Goal: Transaction & Acquisition: Purchase product/service

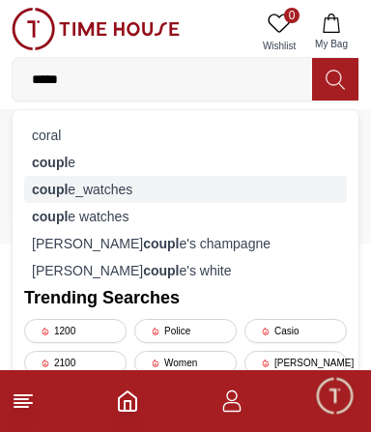
type input "*****"
click at [62, 198] on div "coupl e_watches" at bounding box center [185, 189] width 323 height 27
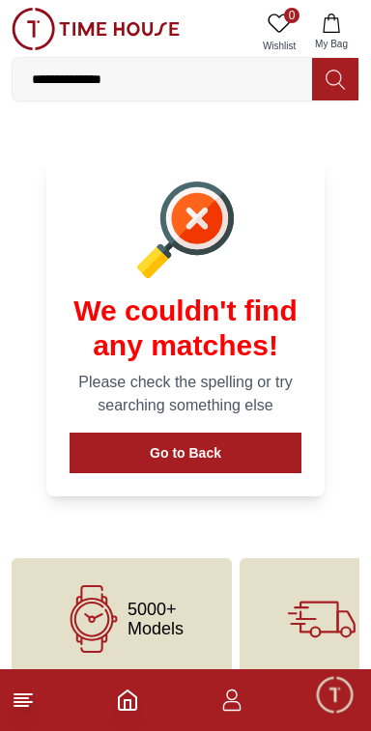
scroll to position [87, 0]
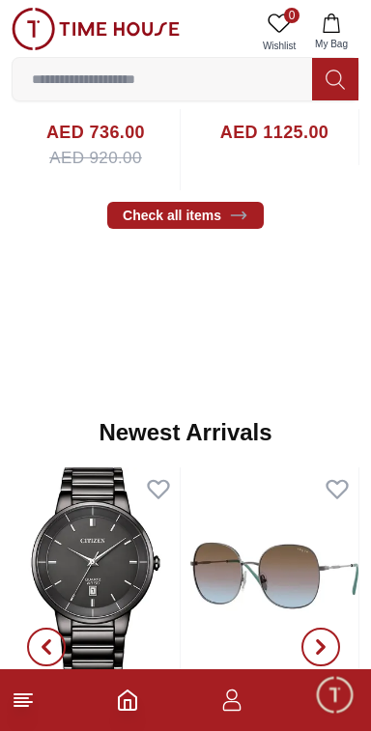
scroll to position [656, 0]
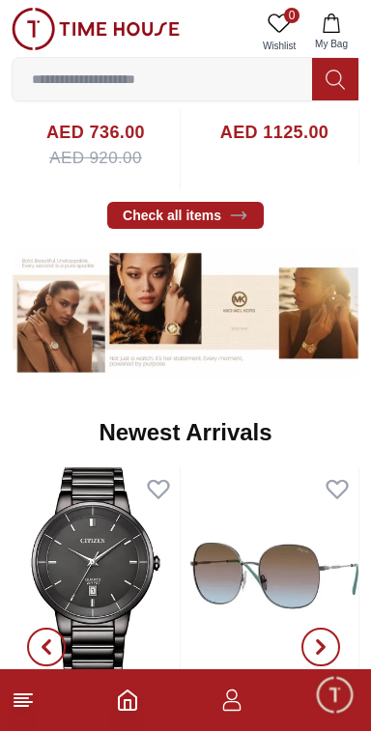
click at [22, 706] on line at bounding box center [21, 706] width 14 height 0
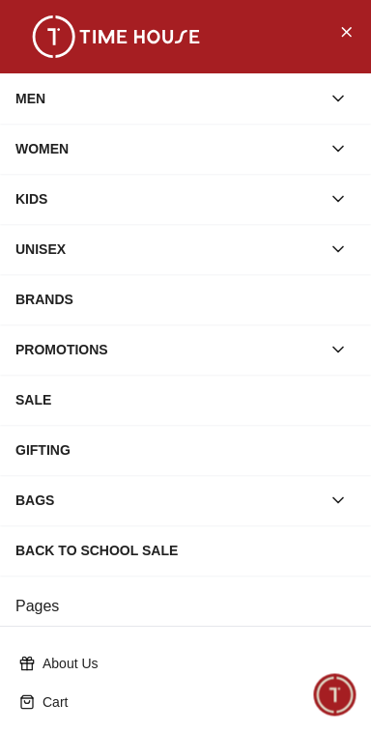
scroll to position [304, 0]
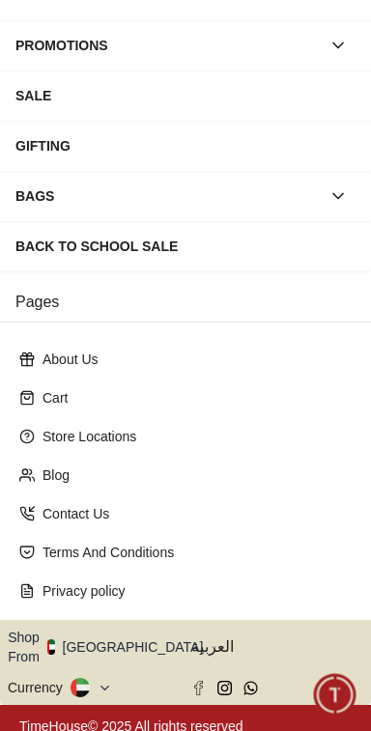
click at [130, 640] on button "Shop From [GEOGRAPHIC_DATA]" at bounding box center [113, 647] width 210 height 39
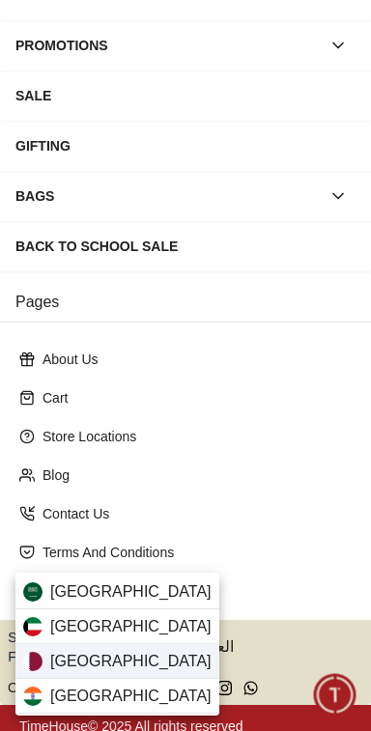
click at [57, 669] on span "[GEOGRAPHIC_DATA]" at bounding box center [130, 661] width 161 height 23
